Goal: Transaction & Acquisition: Purchase product/service

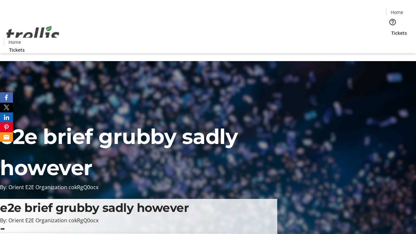
click at [391, 30] on span "Tickets" at bounding box center [399, 33] width 16 height 7
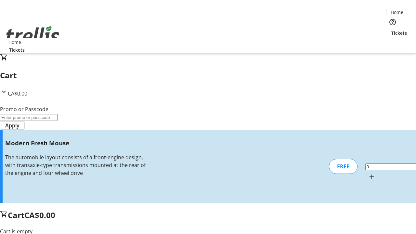
click at [368, 173] on mat-icon "Increment by one" at bounding box center [372, 177] width 8 height 8
type input "1"
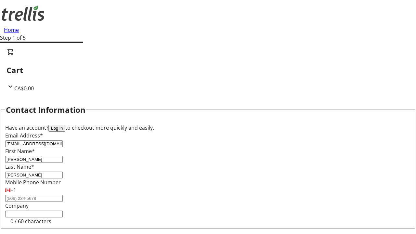
type input "[PERSON_NAME]"
